Goal: Task Accomplishment & Management: Manage account settings

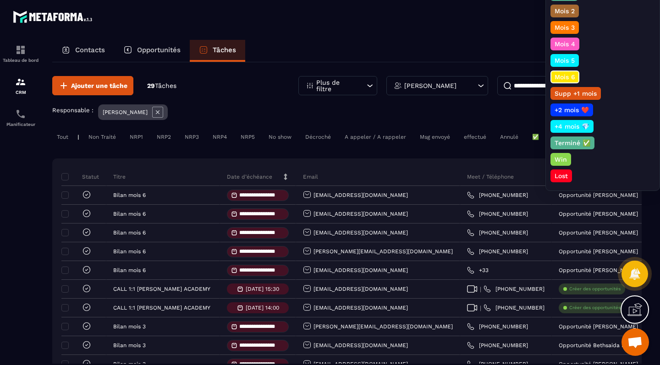
click at [565, 139] on p "Terminé ✅" at bounding box center [573, 142] width 39 height 9
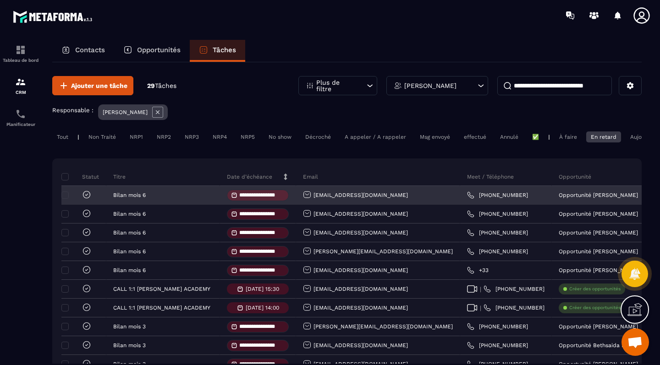
click at [86, 198] on icon at bounding box center [86, 194] width 9 height 9
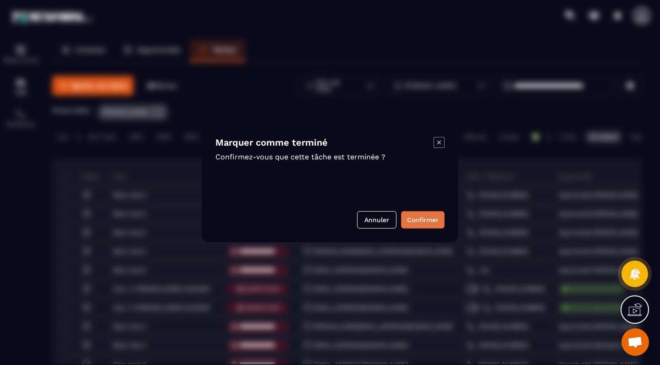
click at [413, 216] on button "Confirmer" at bounding box center [423, 219] width 44 height 17
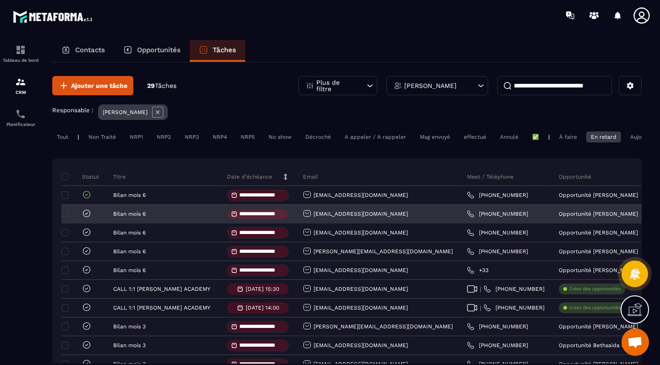
click at [88, 215] on icon at bounding box center [86, 214] width 3 height 2
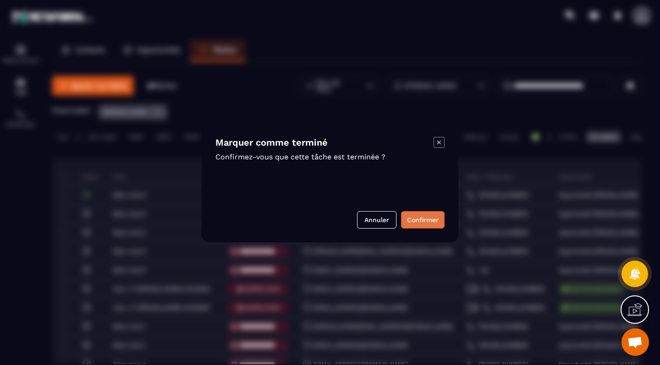
click at [428, 219] on button "Confirmer" at bounding box center [423, 219] width 44 height 17
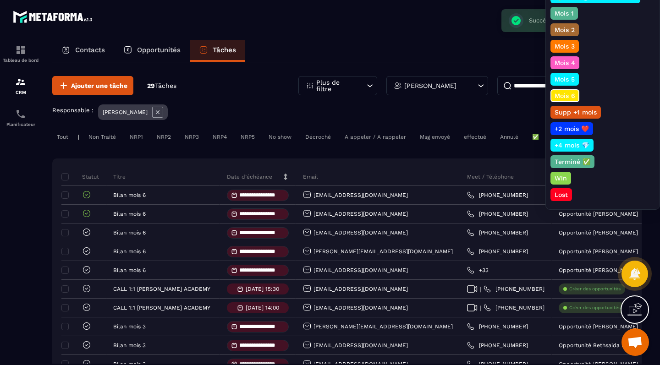
click at [581, 161] on p "Terminé ✅" at bounding box center [573, 161] width 39 height 9
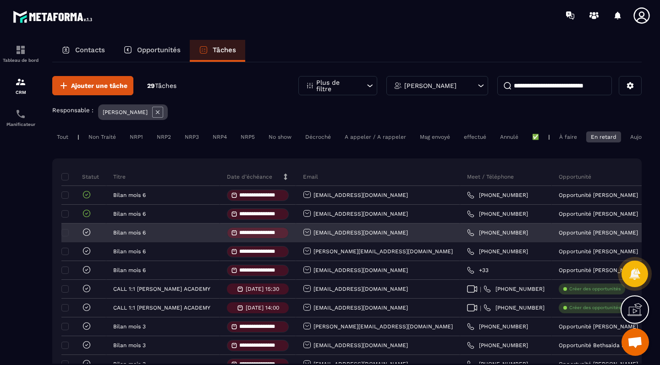
click at [89, 235] on icon at bounding box center [86, 232] width 9 height 9
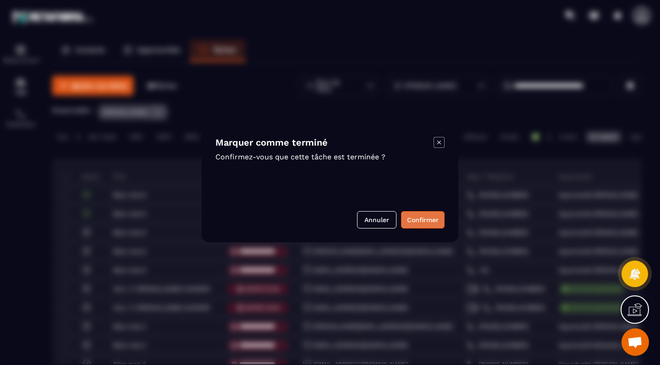
click at [419, 220] on button "Confirmer" at bounding box center [423, 219] width 44 height 17
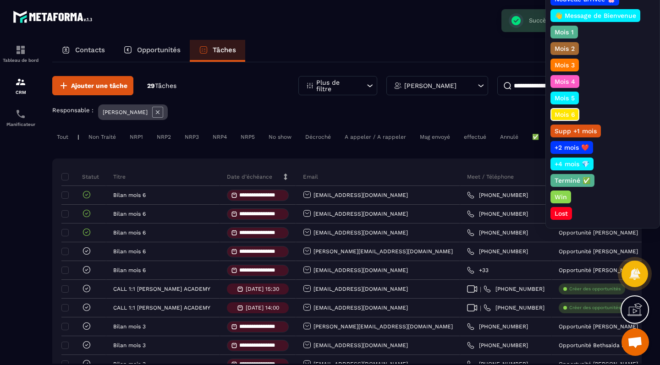
click at [574, 179] on p "Terminé ✅" at bounding box center [573, 180] width 39 height 9
